Goal: Use online tool/utility: Utilize a website feature to perform a specific function

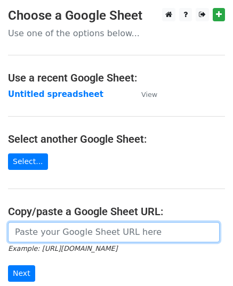
click at [52, 223] on input "url" at bounding box center [113, 232] width 211 height 20
paste input "[URL][DOMAIN_NAME]"
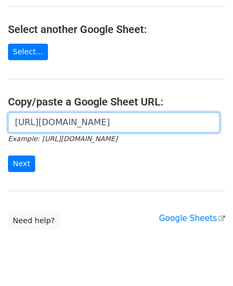
scroll to position [135, 0]
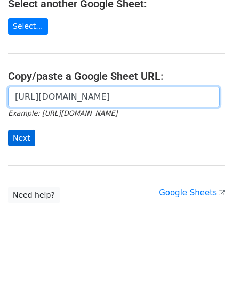
type input "[URL][DOMAIN_NAME]"
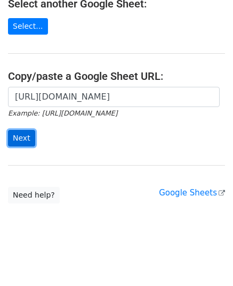
click at [26, 144] on input "Next" at bounding box center [21, 138] width 27 height 17
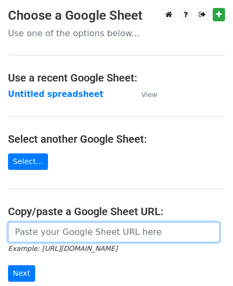
click at [98, 223] on input "url" at bounding box center [113, 232] width 211 height 20
type input "[URL][DOMAIN_NAME]"
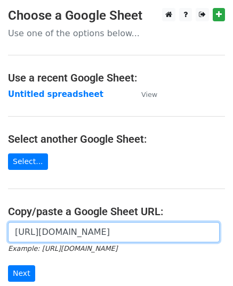
click at [8, 265] on input "Next" at bounding box center [21, 273] width 27 height 17
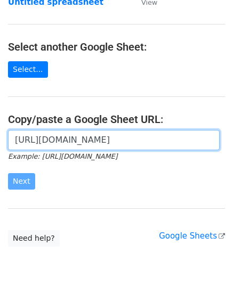
scroll to position [135, 0]
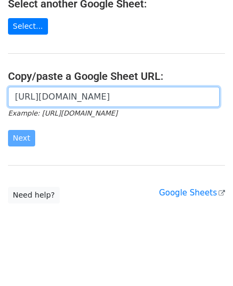
click at [68, 99] on input "[URL][DOMAIN_NAME]" at bounding box center [113, 97] width 211 height 20
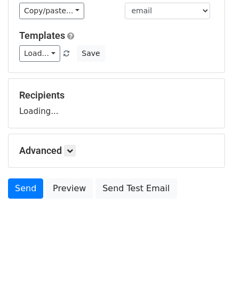
scroll to position [83, 0]
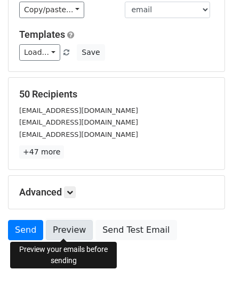
click at [69, 228] on link "Preview" at bounding box center [69, 230] width 47 height 20
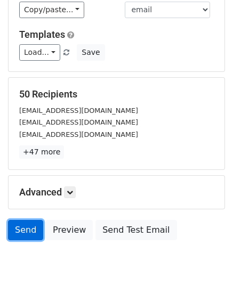
click at [18, 229] on link "Send" at bounding box center [25, 230] width 35 height 20
